Goal: Transaction & Acquisition: Purchase product/service

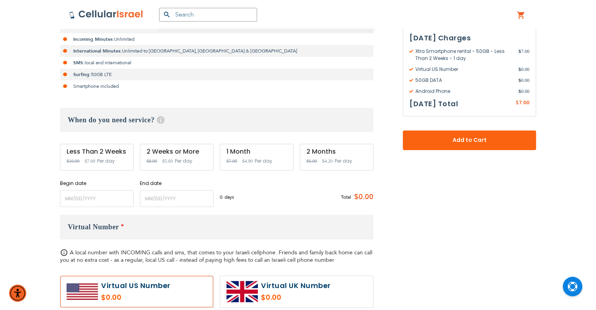
scroll to position [157, 0]
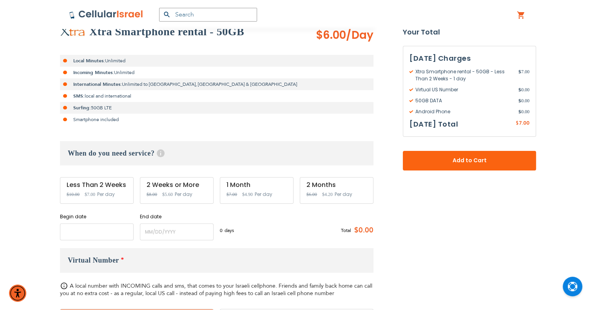
click at [86, 233] on input "name" at bounding box center [97, 231] width 74 height 17
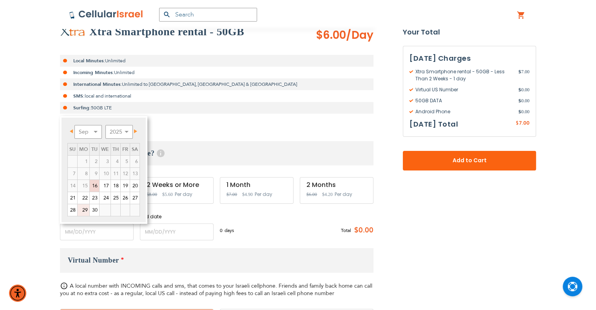
drag, startPoint x: 85, startPoint y: 207, endPoint x: 107, endPoint y: 218, distance: 24.2
click at [85, 207] on link "29" at bounding box center [84, 210] width 12 height 12
type input "[DATE]"
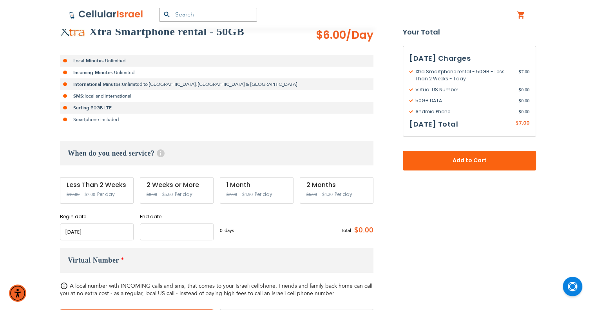
click at [165, 230] on input "name" at bounding box center [177, 231] width 74 height 17
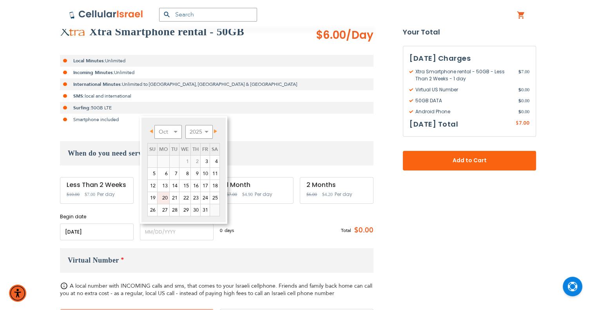
click at [165, 199] on link "20" at bounding box center [164, 198] width 12 height 12
type input "[DATE]"
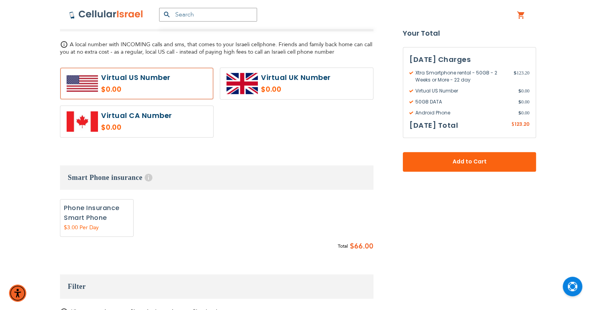
scroll to position [392, 0]
